Goal: Entertainment & Leisure: Consume media (video, audio)

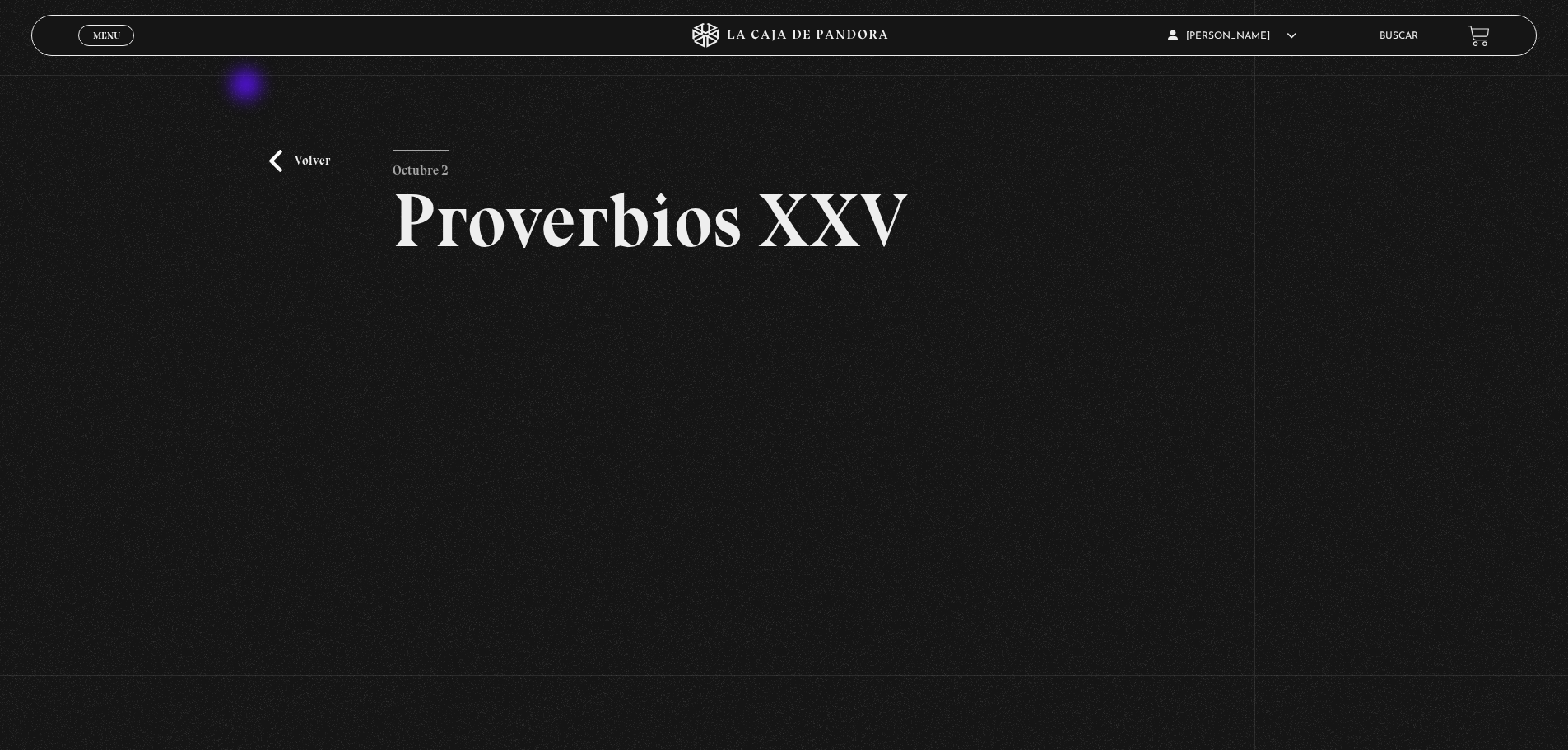
scroll to position [135, 0]
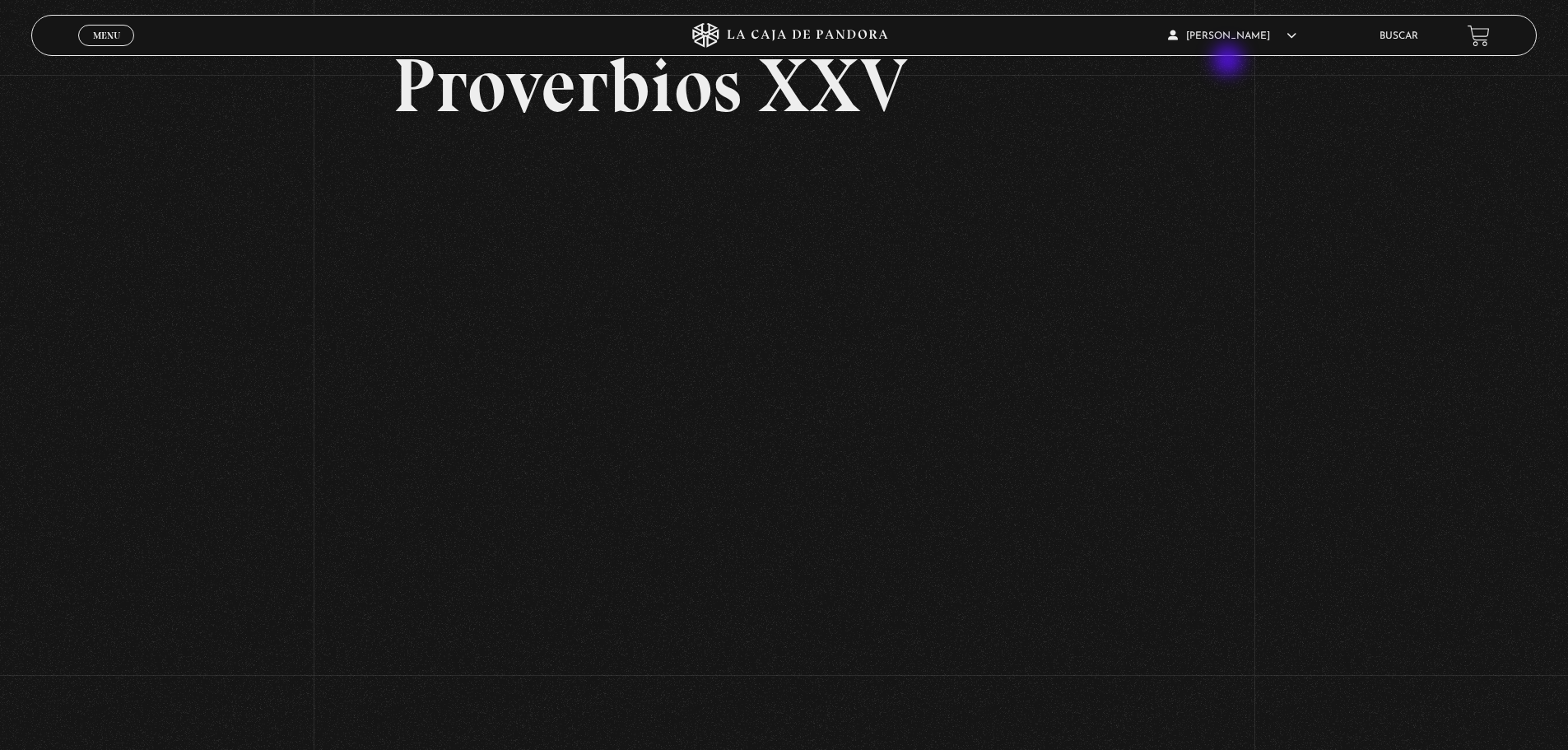
drag, startPoint x: 1262, startPoint y: 100, endPoint x: 1184, endPoint y: 4, distance: 123.7
click at [1258, 55] on div "Menu Cerrar Marvin Gomez En vivos Pandora Centinelas Mi cuenta Salir Buscar Bus…" at bounding box center [784, 410] width 1568 height 1090
click at [1285, 41] on article "Marvin Gomez En vivos Pandora Centinelas Mi cuenta Salir" at bounding box center [1261, 35] width 188 height 39
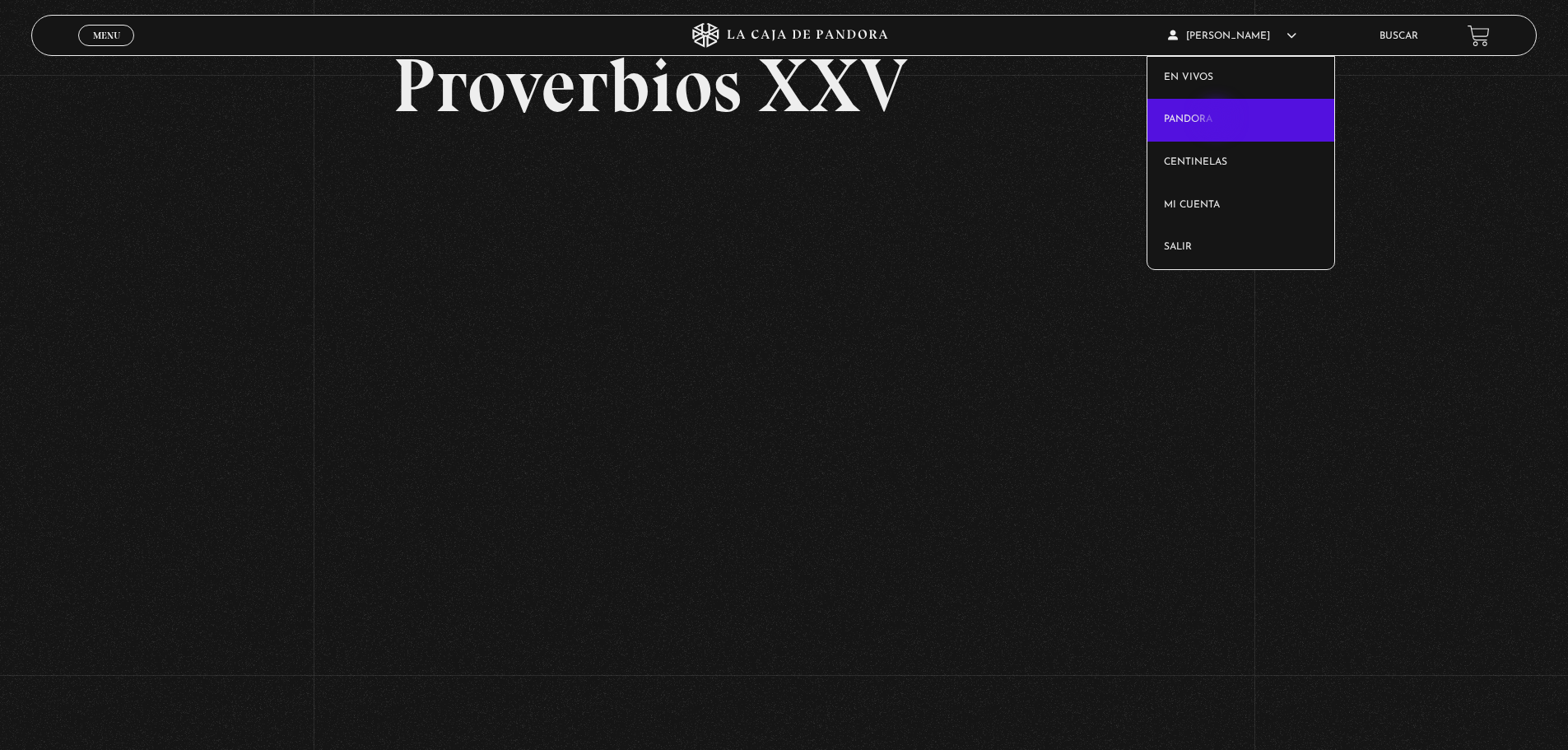
click at [1219, 119] on link "Pandora" at bounding box center [1241, 119] width 186 height 43
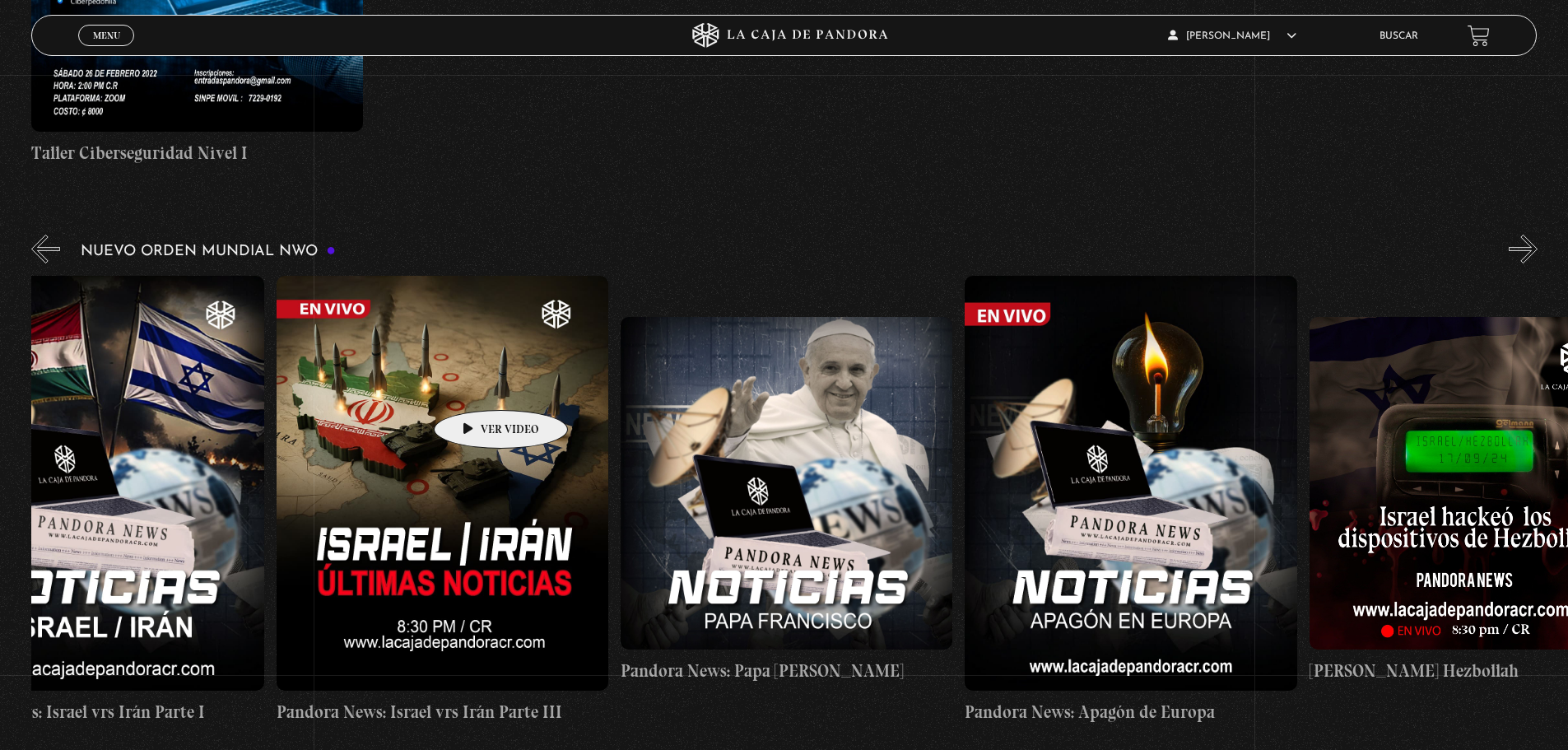
scroll to position [0, 1288]
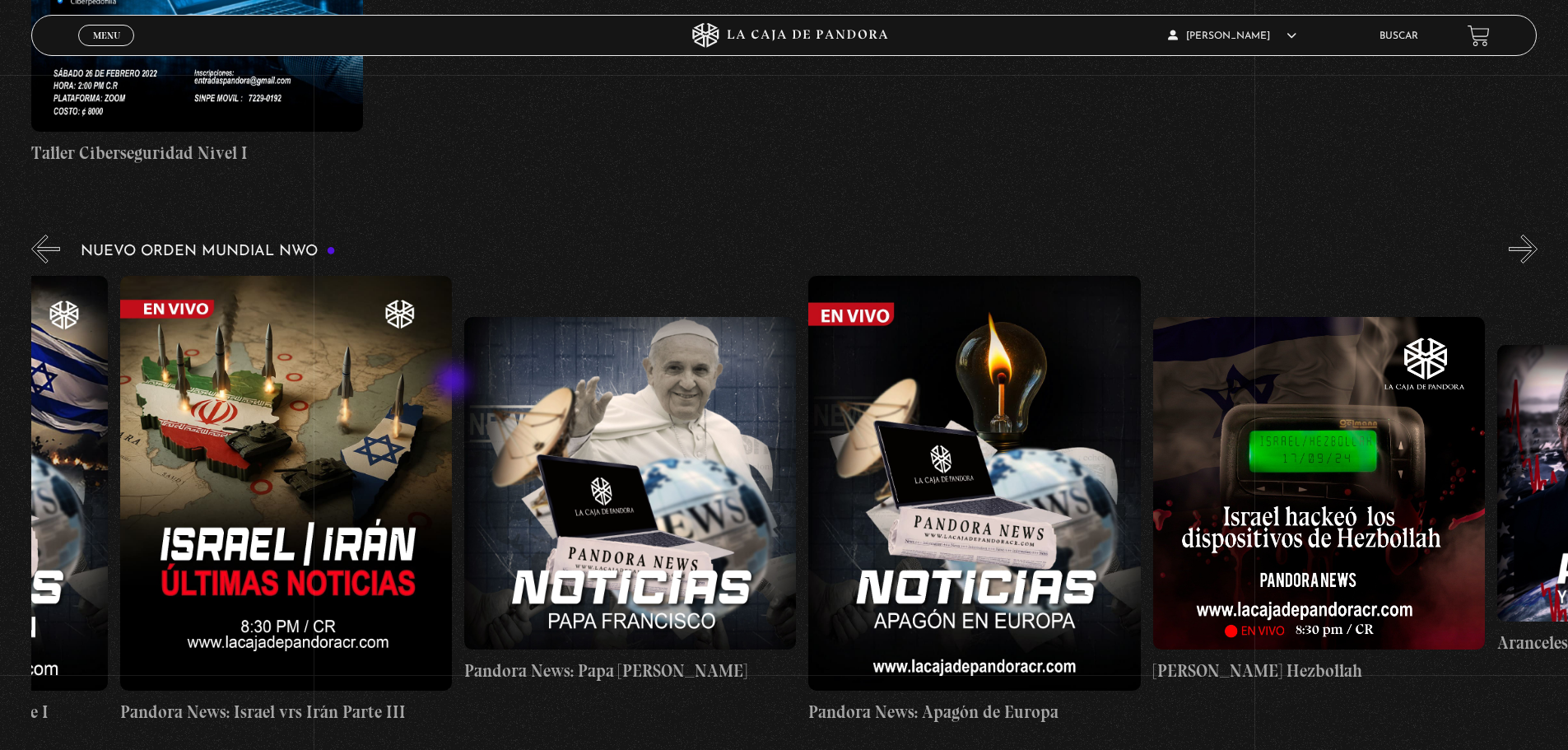
drag, startPoint x: 713, startPoint y: 407, endPoint x: 454, endPoint y: 383, distance: 260.1
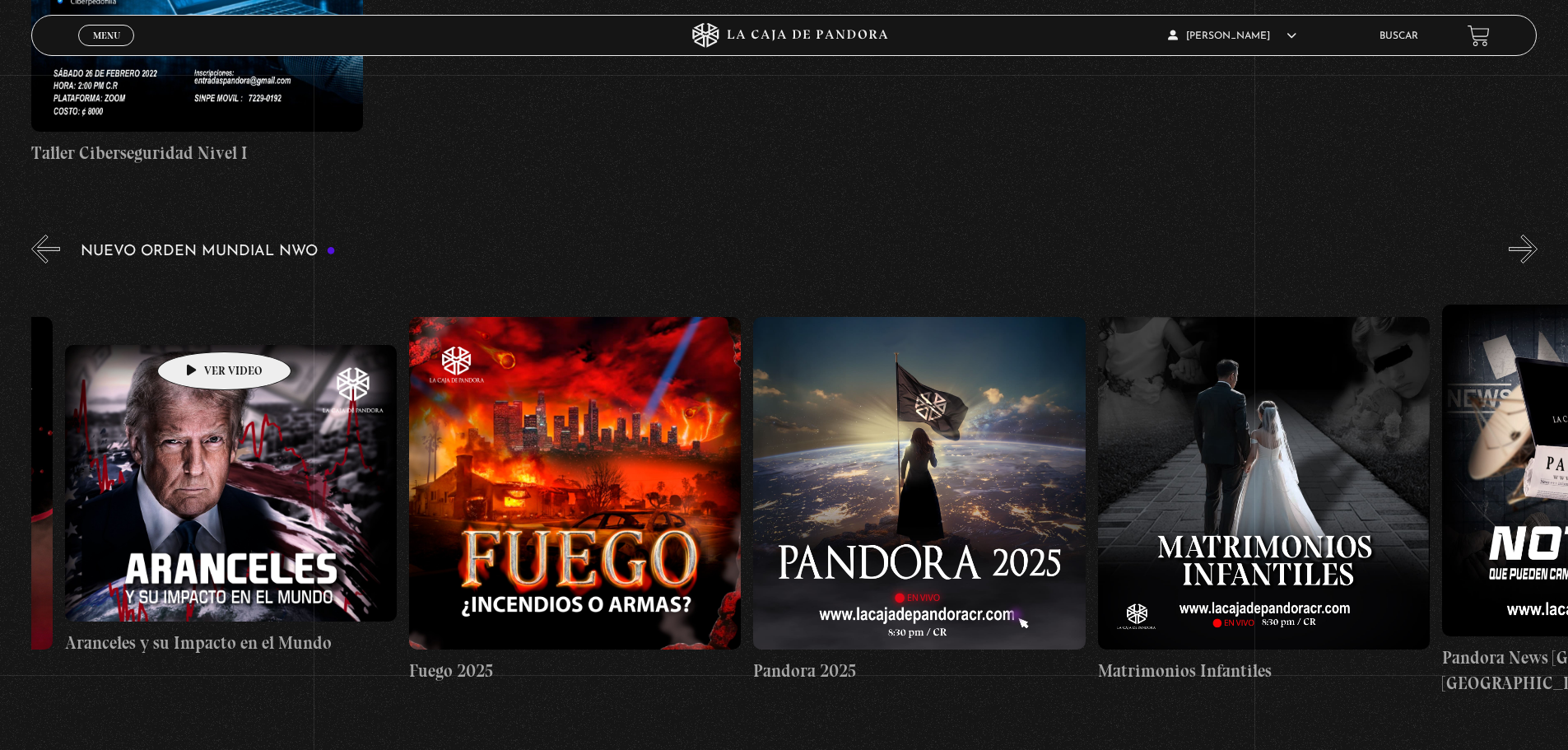
scroll to position [0, 2725]
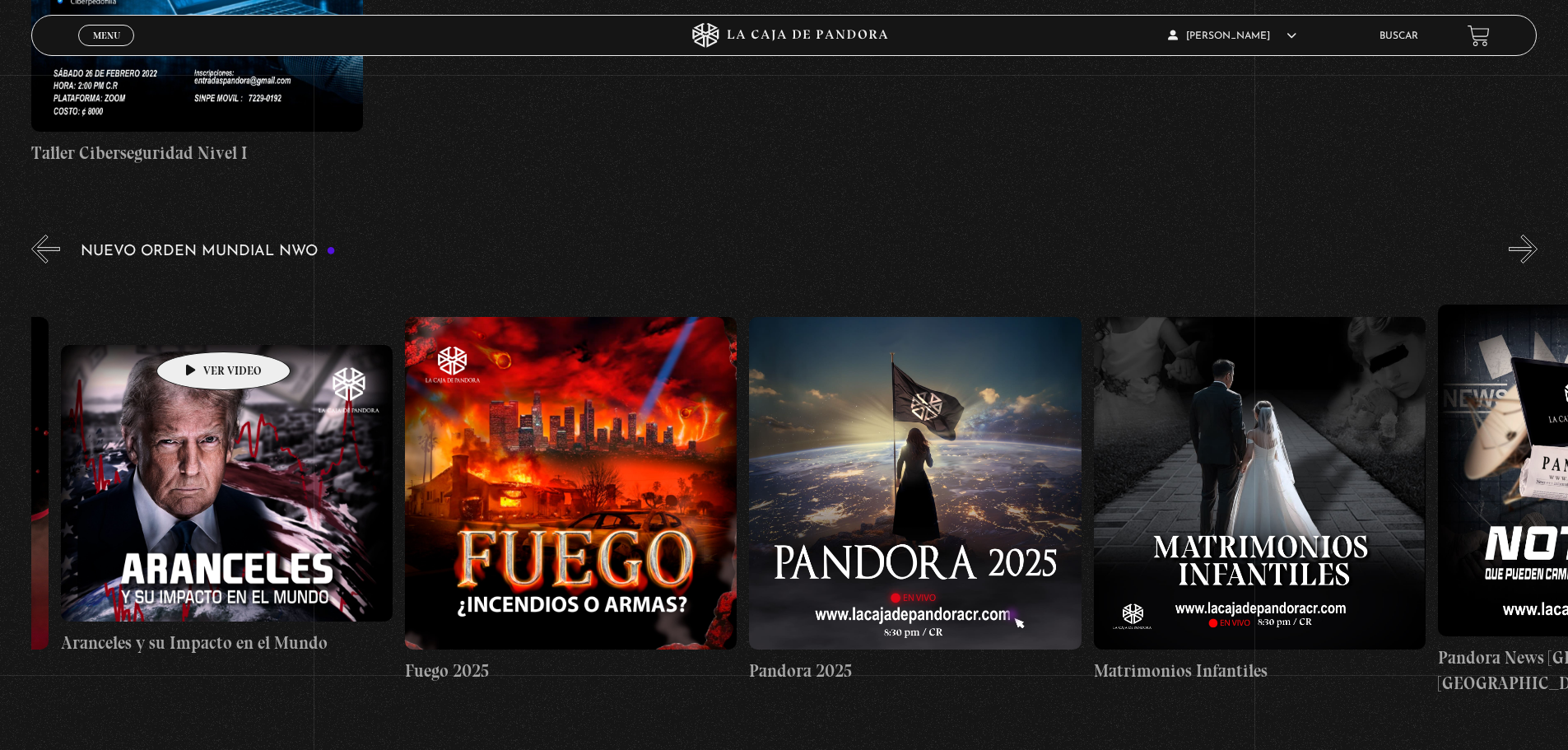
drag, startPoint x: 484, startPoint y: 376, endPoint x: 198, endPoint y: 326, distance: 290.3
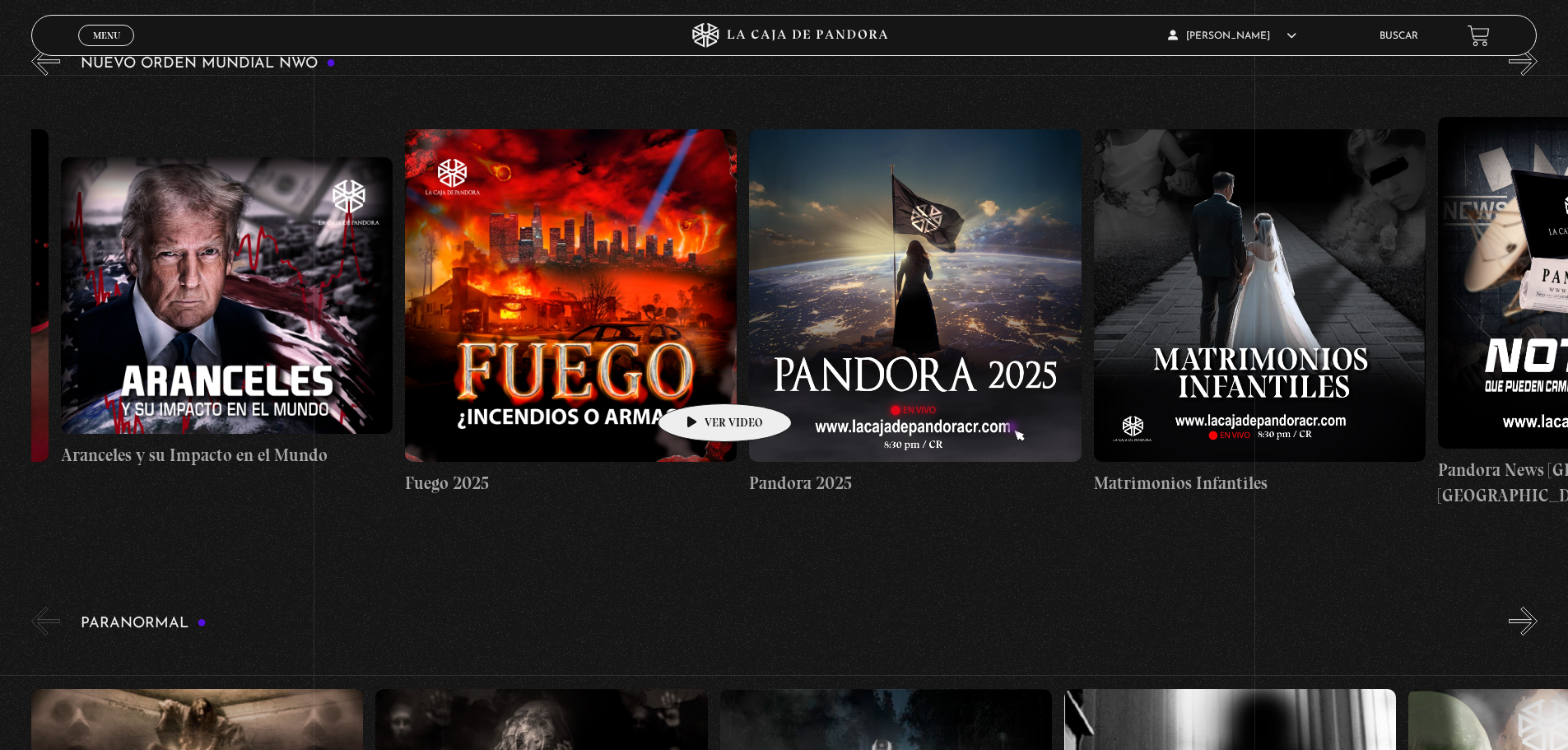
scroll to position [1317, 0]
